Goal: Transaction & Acquisition: Purchase product/service

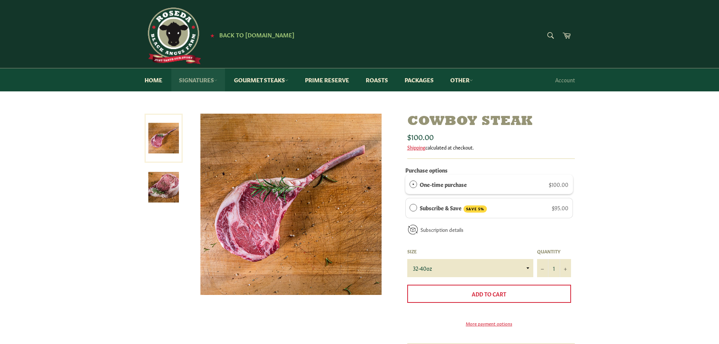
click at [206, 83] on link "Signatures" at bounding box center [198, 79] width 54 height 23
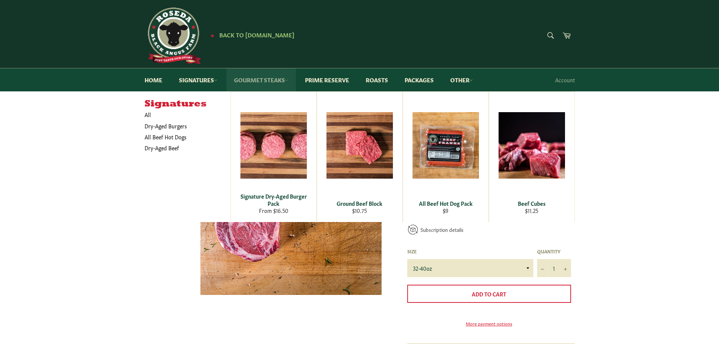
click at [251, 79] on link "Gourmet Steaks" at bounding box center [261, 79] width 69 height 23
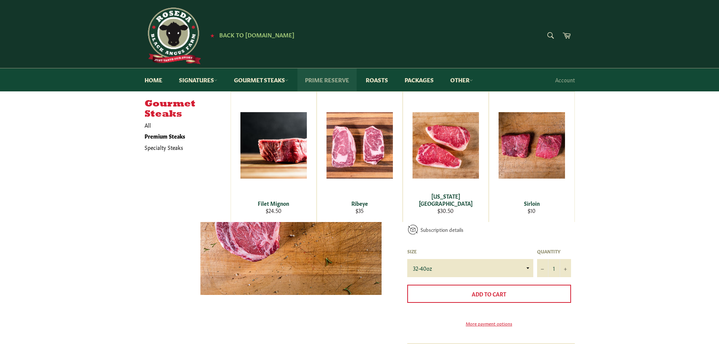
click at [320, 81] on link "Prime Reserve" at bounding box center [326, 79] width 59 height 23
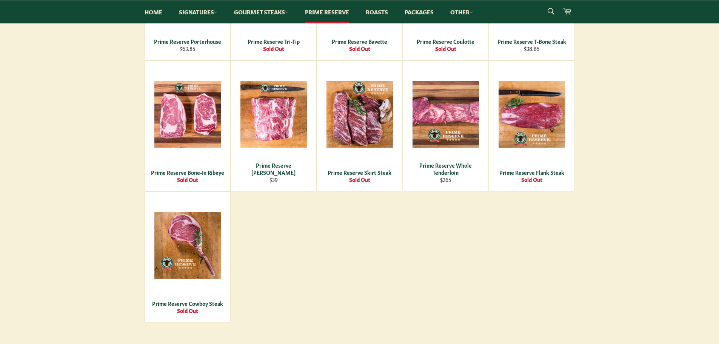
scroll to position [378, 0]
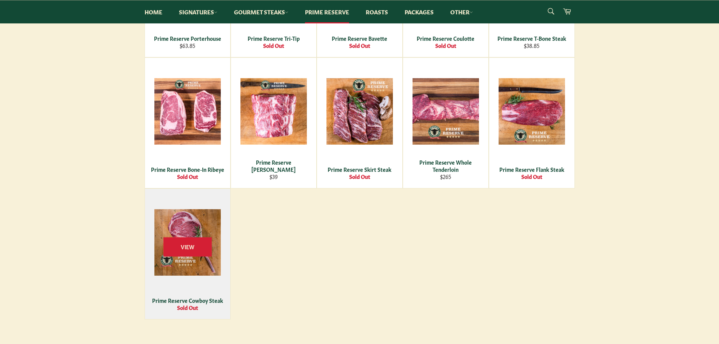
click at [205, 259] on div "View" at bounding box center [187, 254] width 85 height 130
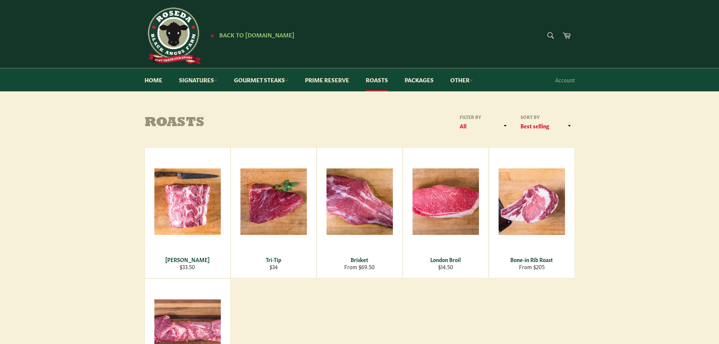
click at [229, 29] on div "★ Back to [DOMAIN_NAME]" at bounding box center [288, 36] width 287 height 57
click at [228, 34] on span "Back to [DOMAIN_NAME]" at bounding box center [256, 35] width 75 height 8
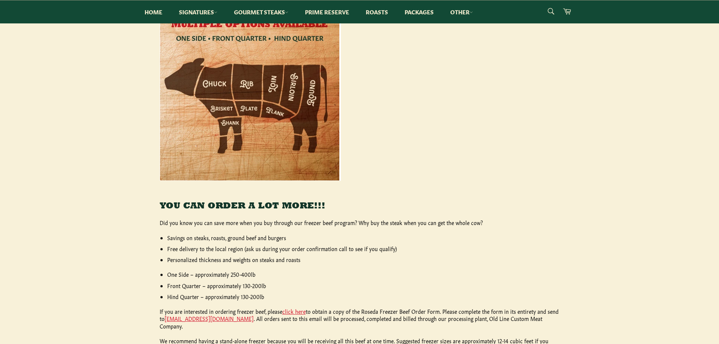
scroll to position [113, 0]
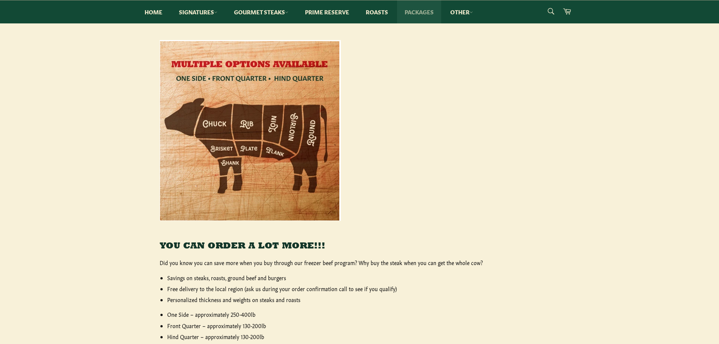
click at [424, 13] on link "Packages" at bounding box center [419, 11] width 44 height 23
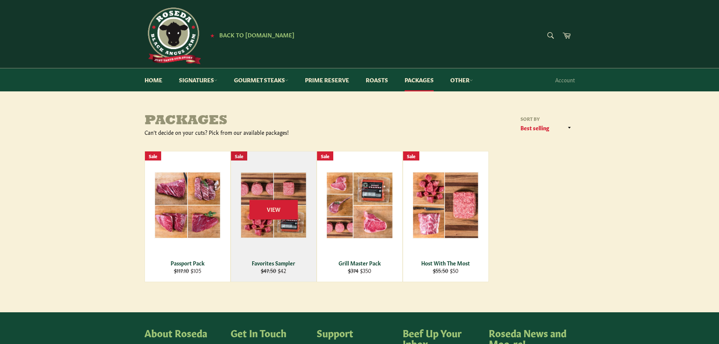
click at [271, 226] on div "View" at bounding box center [273, 216] width 85 height 130
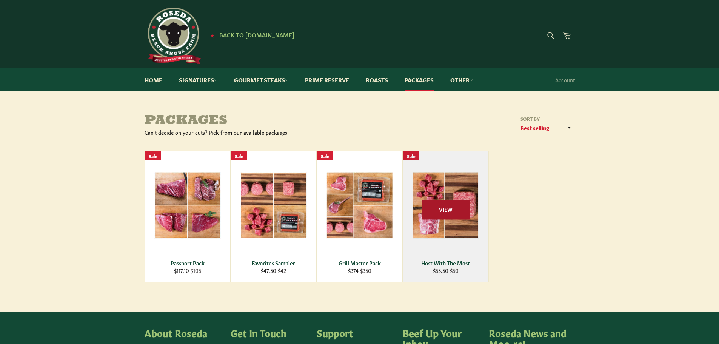
click at [466, 219] on span "View" at bounding box center [446, 209] width 48 height 19
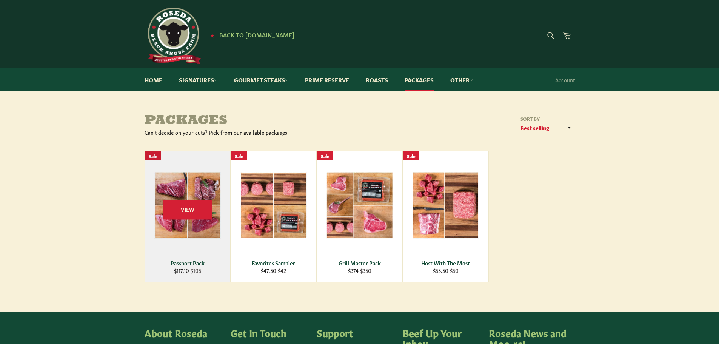
click at [180, 236] on div "View" at bounding box center [187, 216] width 85 height 130
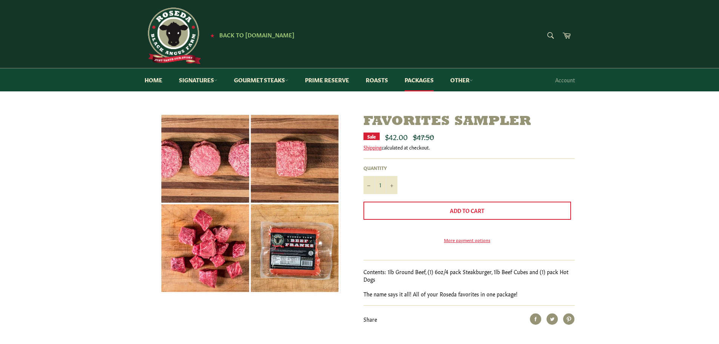
drag, startPoint x: 210, startPoint y: 219, endPoint x: 103, endPoint y: 256, distance: 113.4
click at [103, 256] on div "Favorites Sampler Sale $42.00 Regular price $47.50 Shipping calculated at check…" at bounding box center [359, 234] width 719 height 241
